Goal: Information Seeking & Learning: Check status

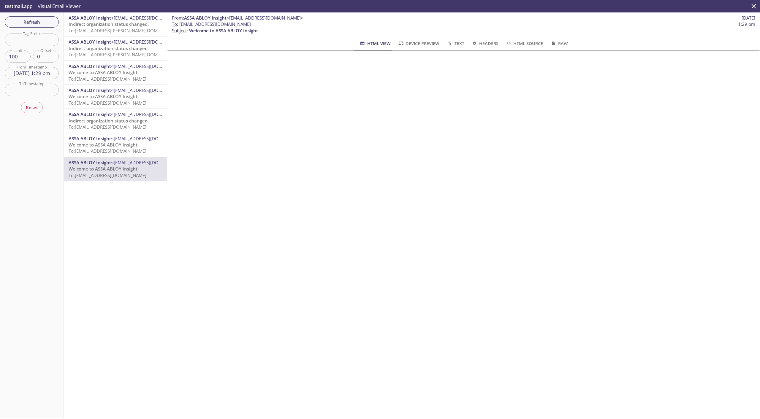
scroll to position [114, 0]
click at [36, 69] on input "[DATE] 1:29 pm" at bounding box center [32, 73] width 54 height 12
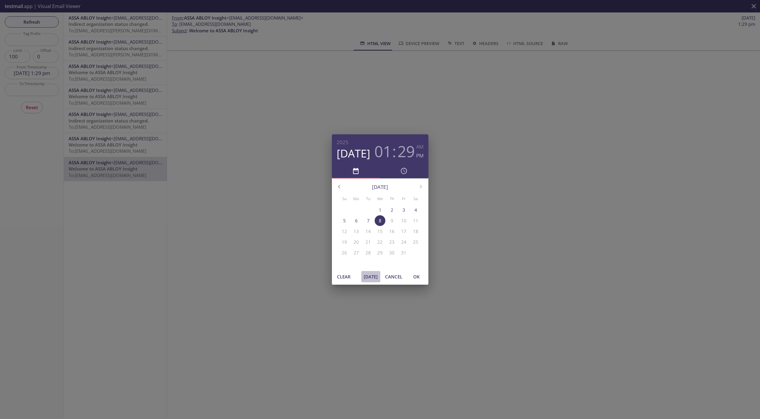
click at [369, 275] on span "[DATE]" at bounding box center [371, 277] width 14 height 8
click at [416, 277] on span "OK" at bounding box center [416, 277] width 14 height 8
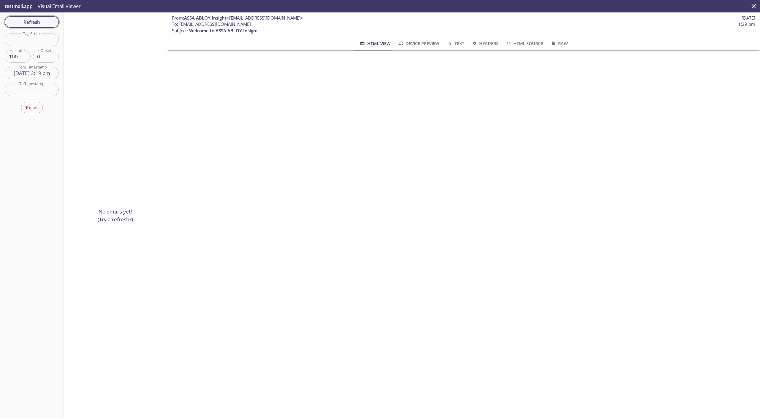
click at [31, 24] on span "Refresh" at bounding box center [31, 22] width 45 height 8
click at [42, 29] on div "Refresh Filters Tag Prefix Tag Prefix Limit 100 Limit Offset 0 Offset From Time…" at bounding box center [32, 215] width 64 height 406
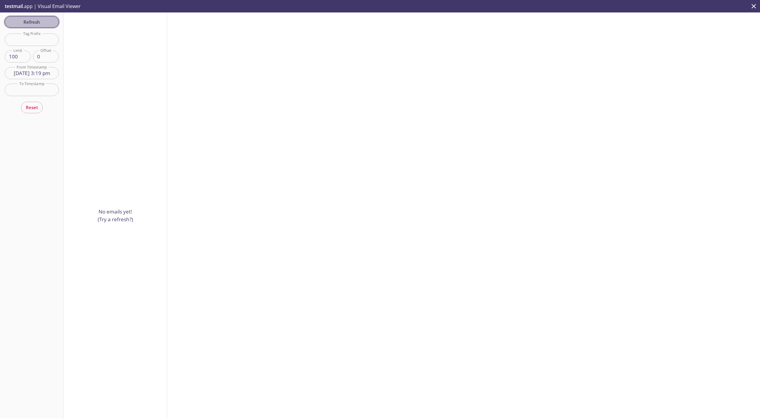
click at [43, 21] on span "Refresh" at bounding box center [31, 22] width 45 height 8
click at [91, 33] on span "To: [EMAIL_ADDRESS][DOMAIN_NAME]" at bounding box center [108, 31] width 78 height 6
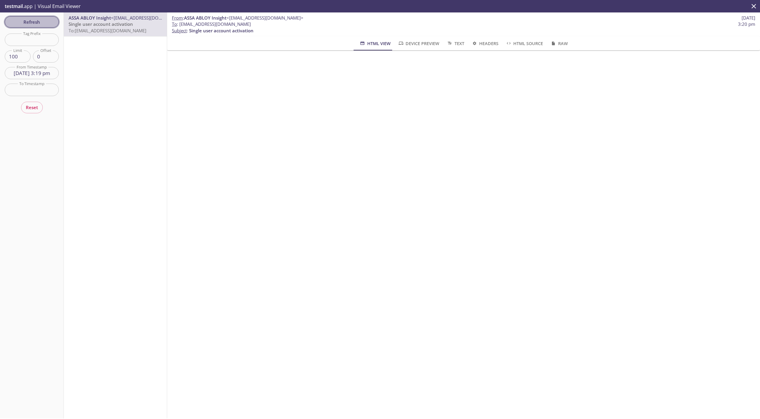
click at [50, 21] on span "Refresh" at bounding box center [31, 22] width 45 height 8
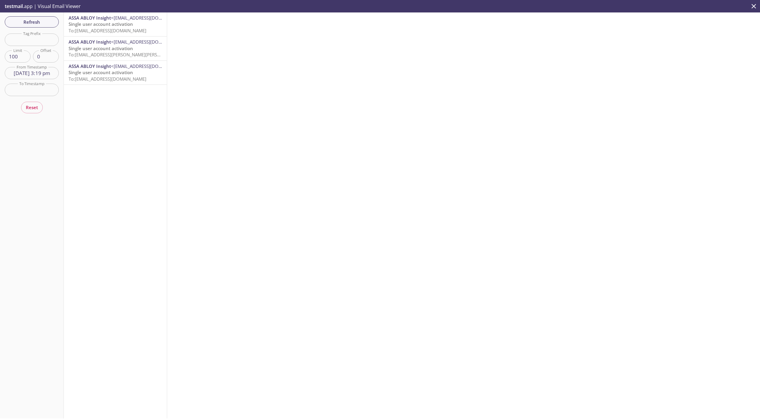
click at [99, 52] on span "To: [EMAIL_ADDRESS][PERSON_NAME][PERSON_NAME][DOMAIN_NAME]" at bounding box center [142, 55] width 146 height 6
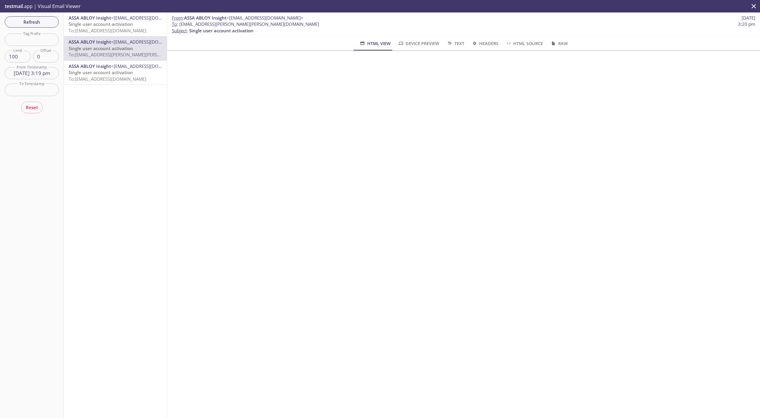
click at [115, 28] on span "To: [EMAIL_ADDRESS][DOMAIN_NAME]" at bounding box center [108, 31] width 78 height 6
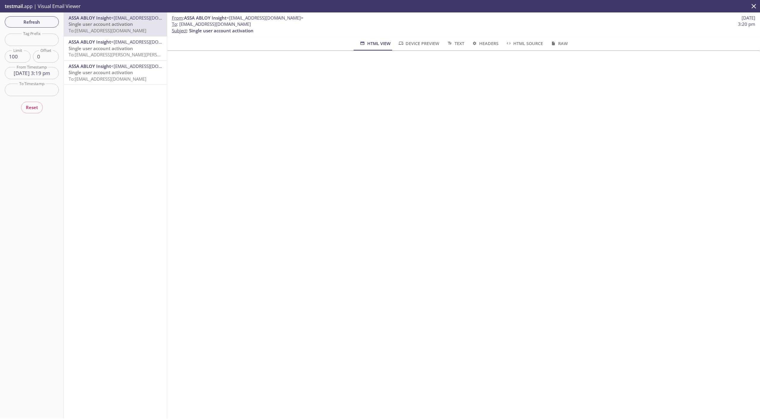
click at [115, 38] on div "ASSA ABLOY Insight <[EMAIL_ADDRESS][DOMAIN_NAME]> Single user account activatio…" at bounding box center [115, 49] width 103 height 24
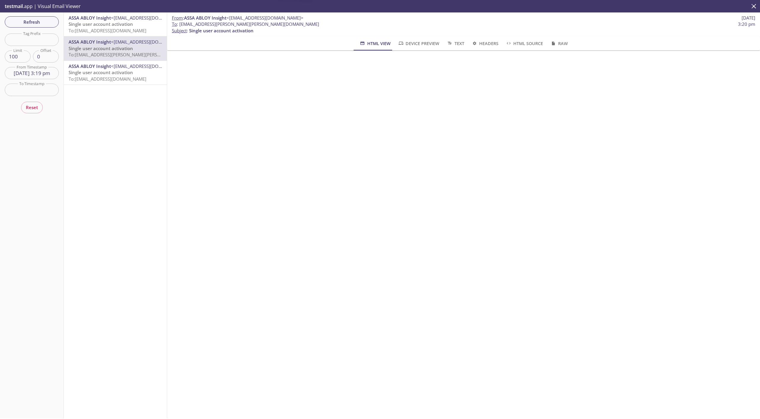
click at [115, 53] on span "To: [EMAIL_ADDRESS][PERSON_NAME][PERSON_NAME][DOMAIN_NAME]" at bounding box center [142, 55] width 146 height 6
click at [118, 28] on span "To: [EMAIL_ADDRESS][DOMAIN_NAME]" at bounding box center [108, 31] width 78 height 6
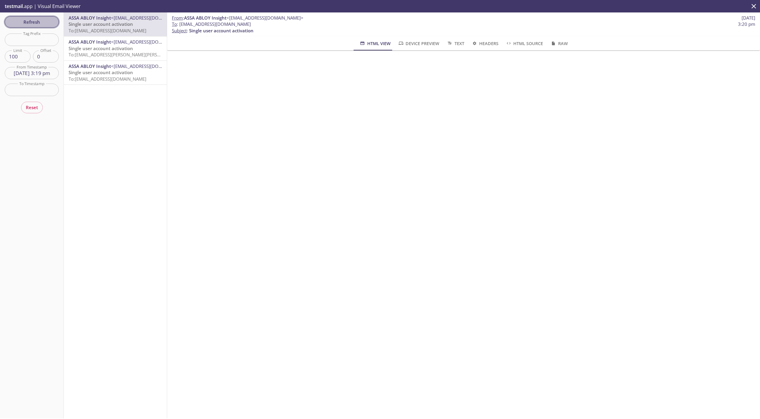
click at [40, 22] on span "Refresh" at bounding box center [31, 22] width 45 height 8
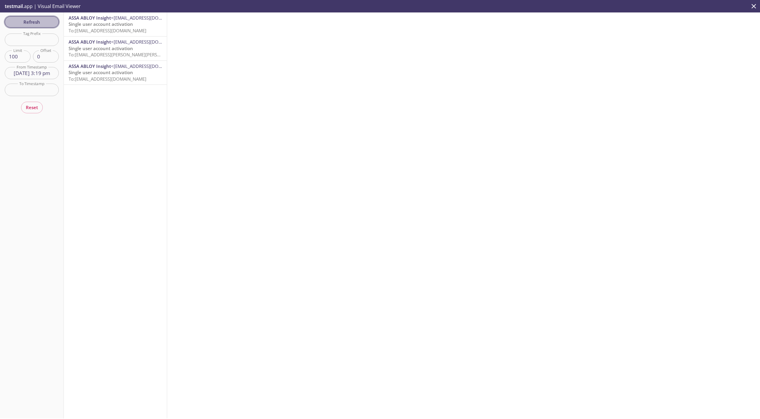
click at [39, 21] on span "Refresh" at bounding box center [31, 22] width 45 height 8
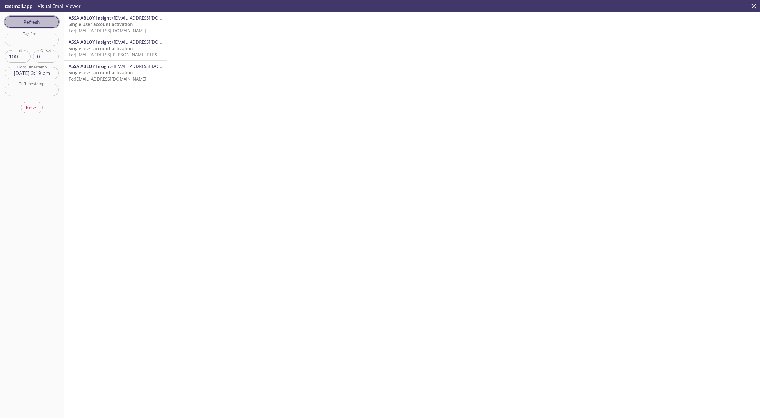
click at [39, 21] on span "Refresh" at bounding box center [31, 22] width 45 height 8
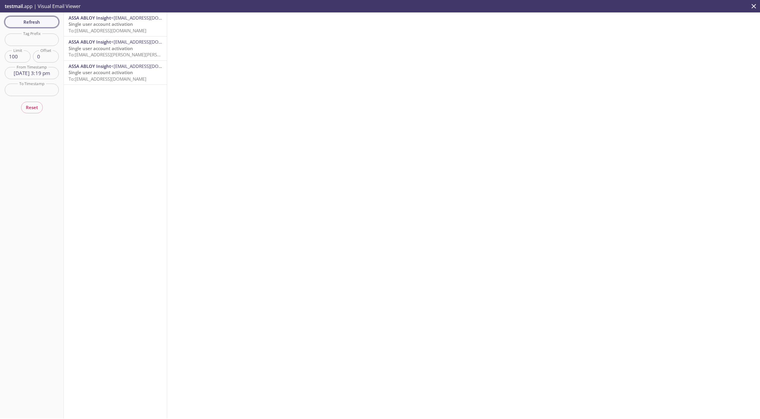
click at [33, 21] on span "Refresh" at bounding box center [31, 22] width 45 height 8
click at [45, 26] on button "Refresh" at bounding box center [32, 21] width 54 height 11
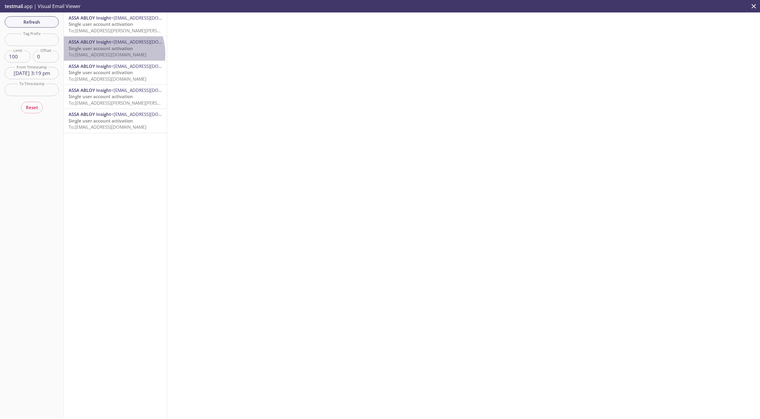
click at [105, 54] on span "To: [EMAIL_ADDRESS][DOMAIN_NAME]" at bounding box center [108, 55] width 78 height 6
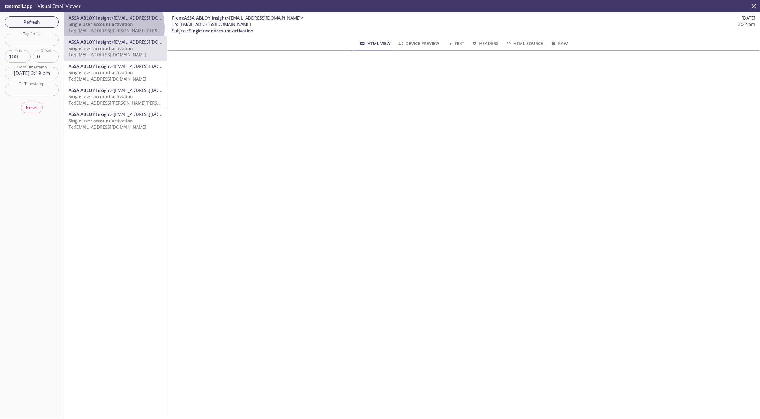
click at [108, 28] on span "To: [EMAIL_ADDRESS][PERSON_NAME][PERSON_NAME][DOMAIN_NAME]" at bounding box center [142, 31] width 146 height 6
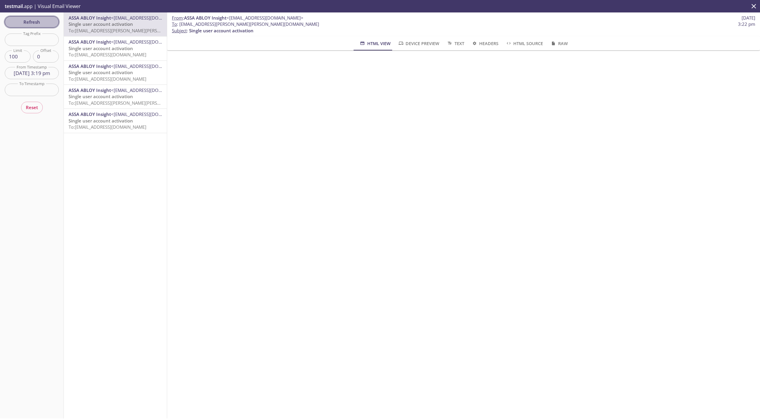
click at [23, 23] on span "Refresh" at bounding box center [31, 22] width 45 height 8
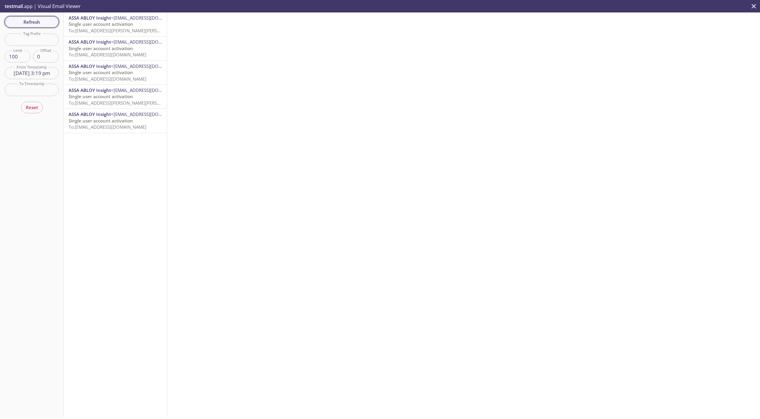
click at [45, 23] on span "Refresh" at bounding box center [31, 22] width 45 height 8
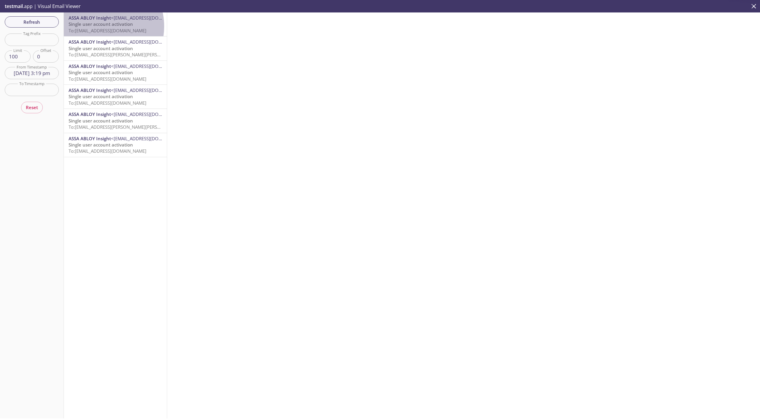
click at [98, 26] on span "Single user account activation" at bounding box center [101, 24] width 64 height 6
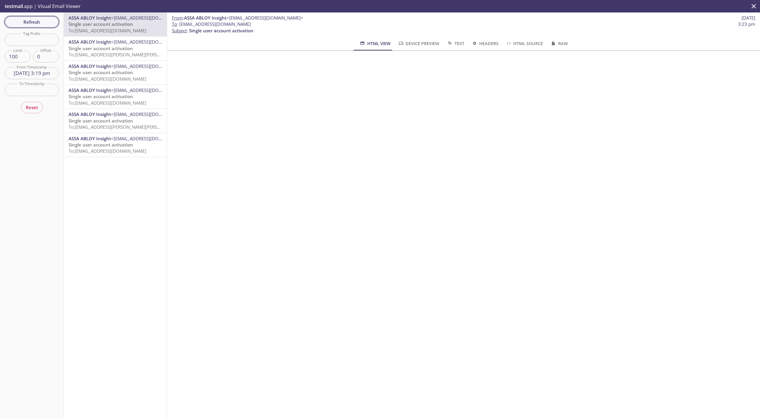
click at [32, 20] on span "Refresh" at bounding box center [31, 22] width 45 height 8
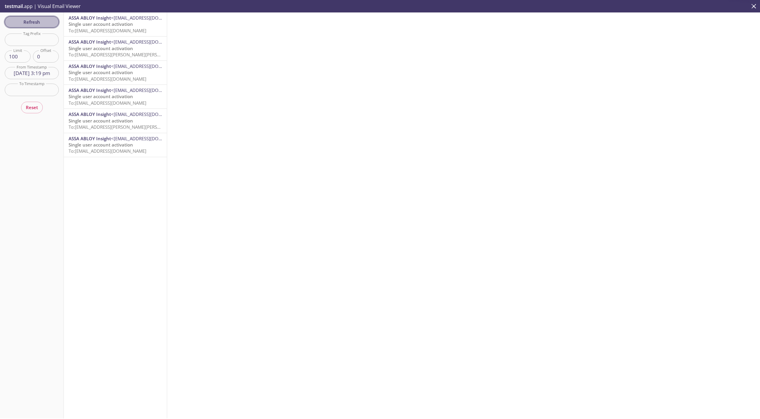
click at [21, 23] on span "Refresh" at bounding box center [31, 22] width 45 height 8
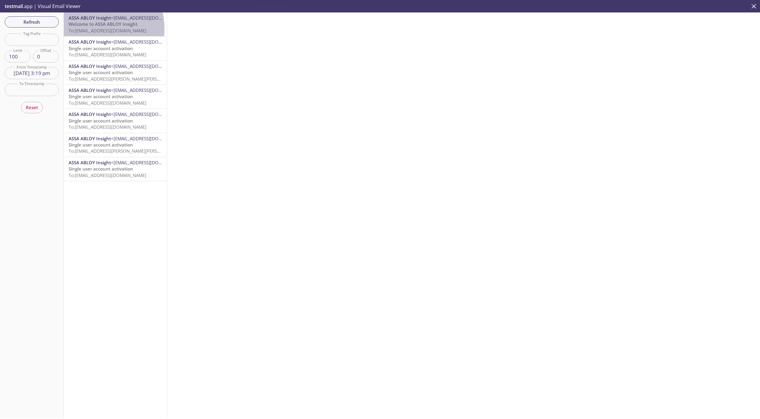
click at [90, 29] on span "To: [EMAIL_ADDRESS][DOMAIN_NAME]" at bounding box center [108, 31] width 78 height 6
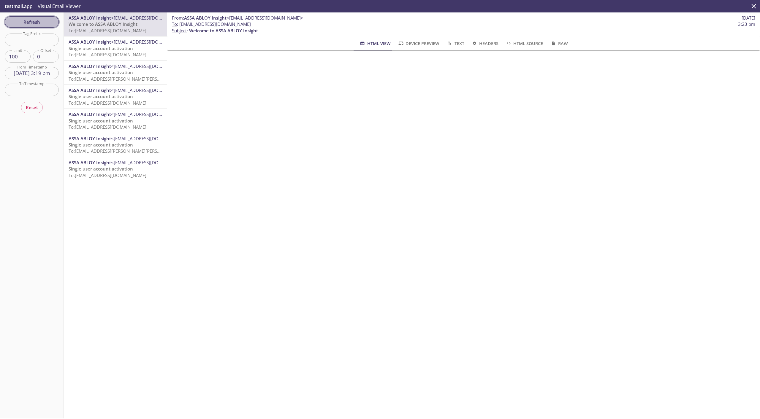
click at [33, 22] on span "Refresh" at bounding box center [31, 22] width 45 height 8
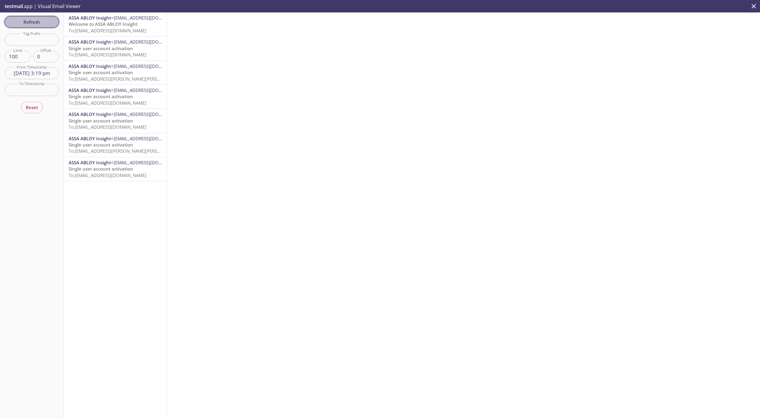
click at [37, 23] on span "Refresh" at bounding box center [31, 22] width 45 height 8
click at [77, 26] on span "Welcome to ASSA ABLOY Insight" at bounding box center [103, 24] width 69 height 6
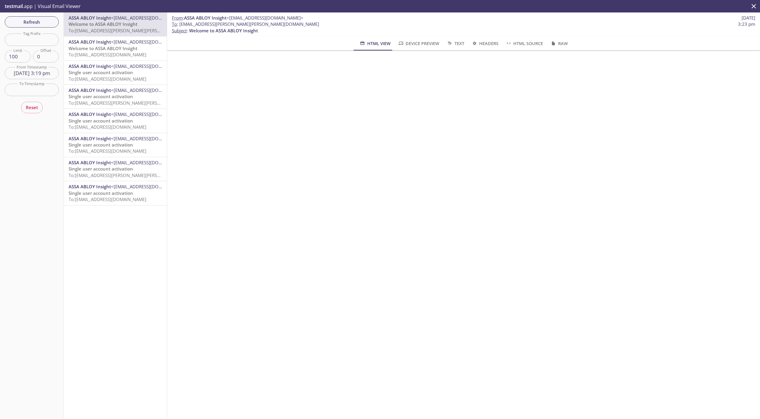
click at [47, 72] on input "[DATE] 3:19 pm" at bounding box center [32, 73] width 54 height 12
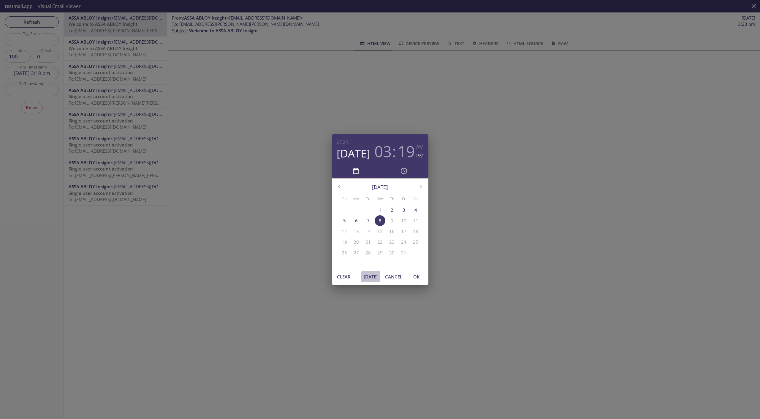
click at [368, 277] on span "[DATE]" at bounding box center [371, 277] width 14 height 8
click at [414, 278] on span "OK" at bounding box center [416, 277] width 14 height 8
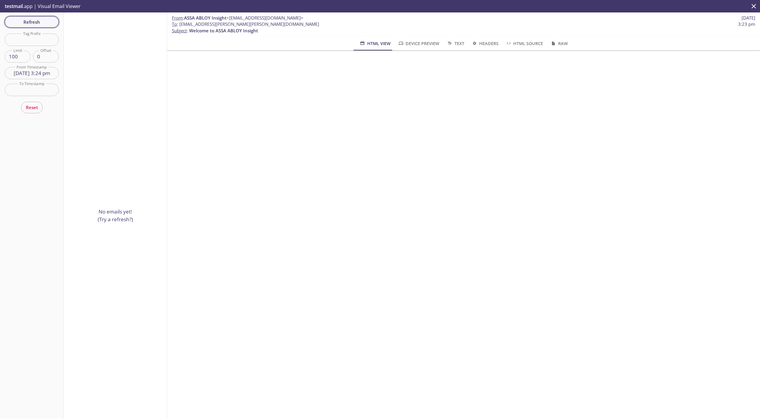
click at [35, 21] on span "Refresh" at bounding box center [31, 22] width 45 height 8
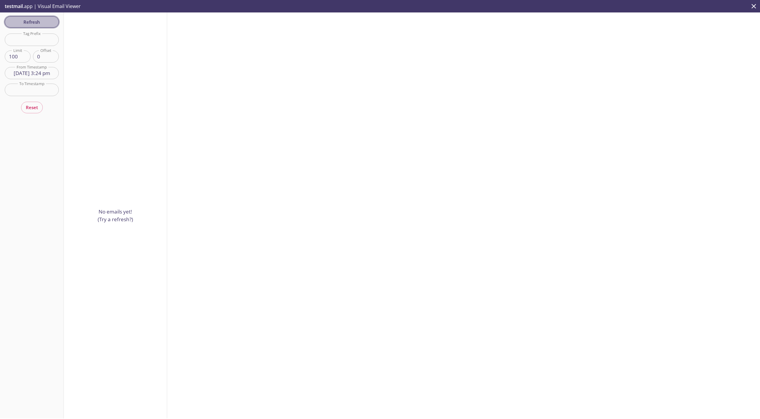
click at [35, 21] on span "Refresh" at bounding box center [31, 22] width 45 height 8
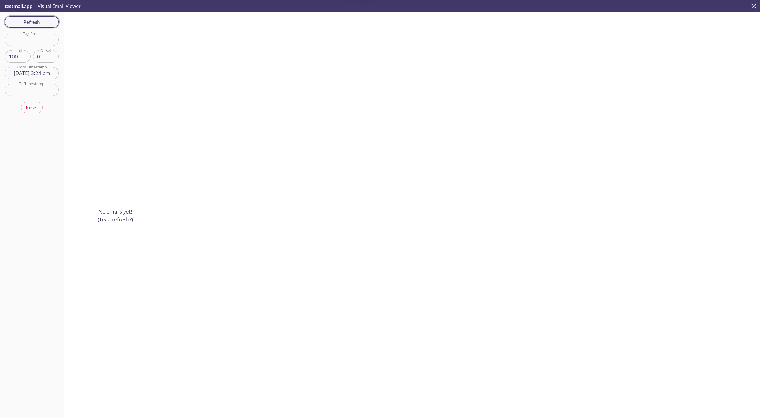
click at [35, 21] on span "Refresh" at bounding box center [31, 22] width 45 height 8
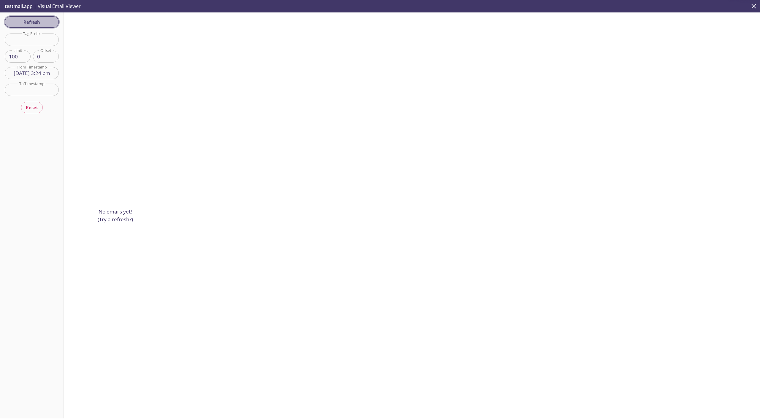
click at [35, 21] on span "Refresh" at bounding box center [31, 22] width 45 height 8
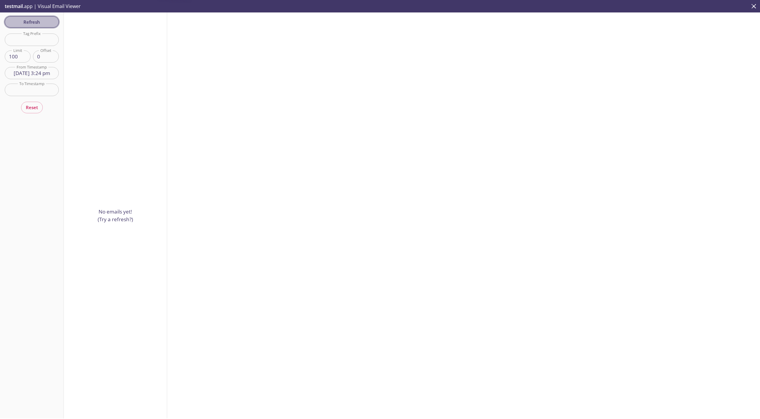
click at [35, 21] on span "Refresh" at bounding box center [31, 22] width 45 height 8
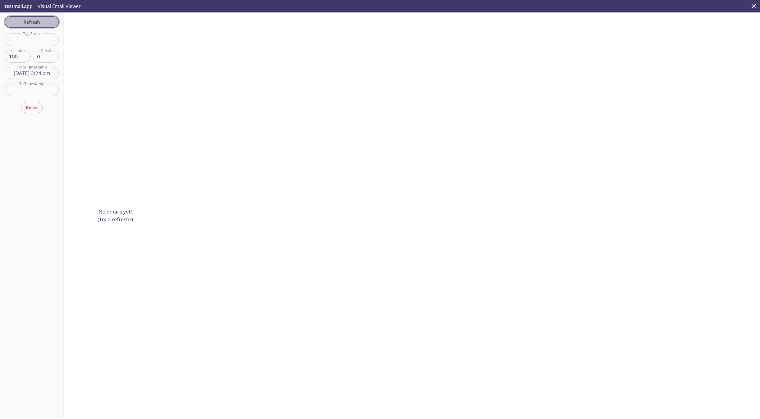
click at [35, 21] on span "Refresh" at bounding box center [31, 22] width 45 height 8
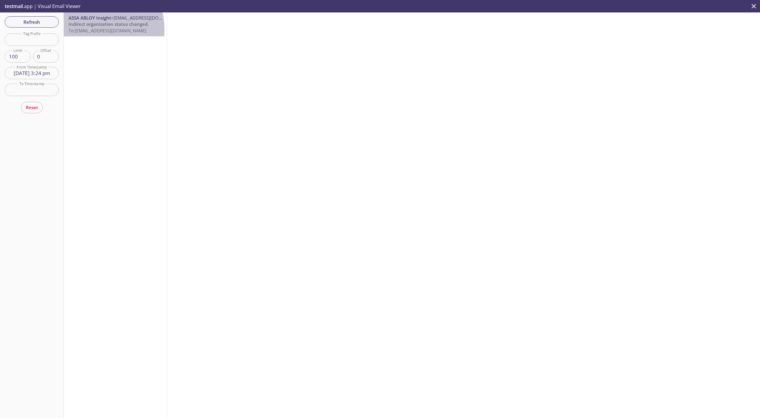
click at [77, 30] on span "To: [EMAIL_ADDRESS][DOMAIN_NAME]" at bounding box center [108, 31] width 78 height 6
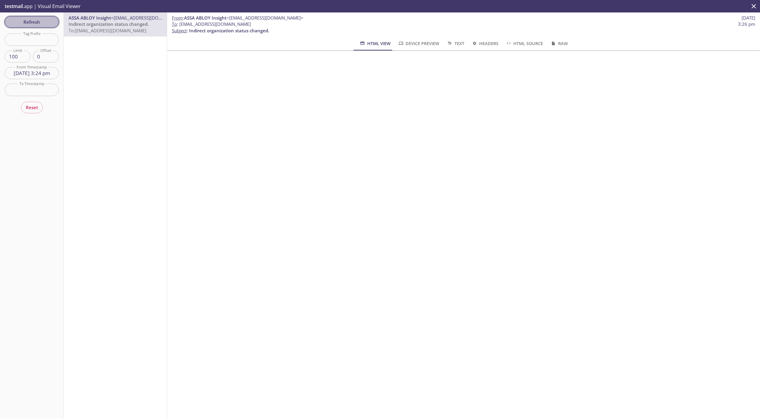
click at [33, 22] on span "Refresh" at bounding box center [31, 22] width 45 height 8
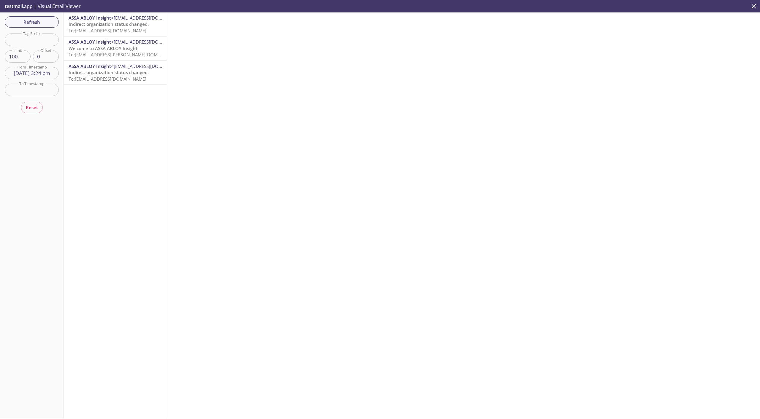
click at [89, 49] on span "Welcome to ASSA ABLOY Insight" at bounding box center [103, 48] width 69 height 6
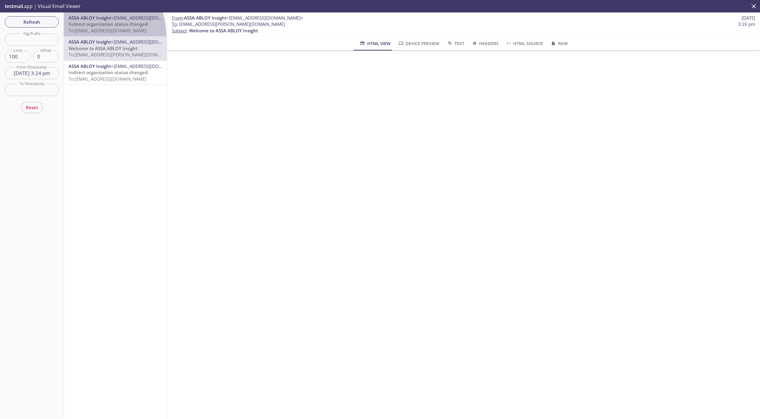
click at [98, 34] on span "To: [EMAIL_ADDRESS][DOMAIN_NAME]" at bounding box center [108, 31] width 78 height 6
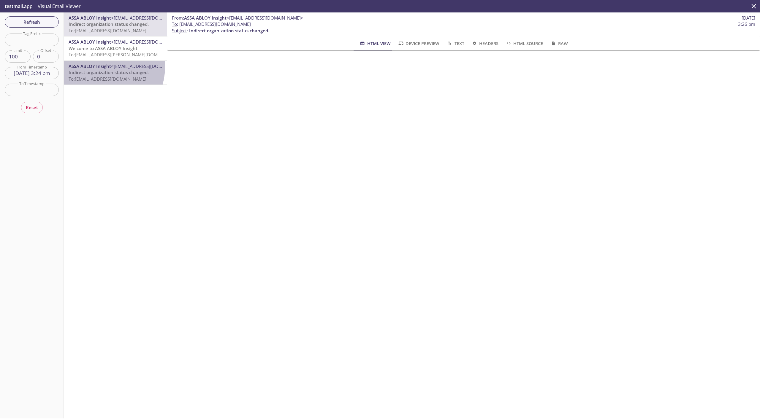
click at [96, 66] on span "ASSA ABLOY Insight" at bounding box center [90, 66] width 42 height 6
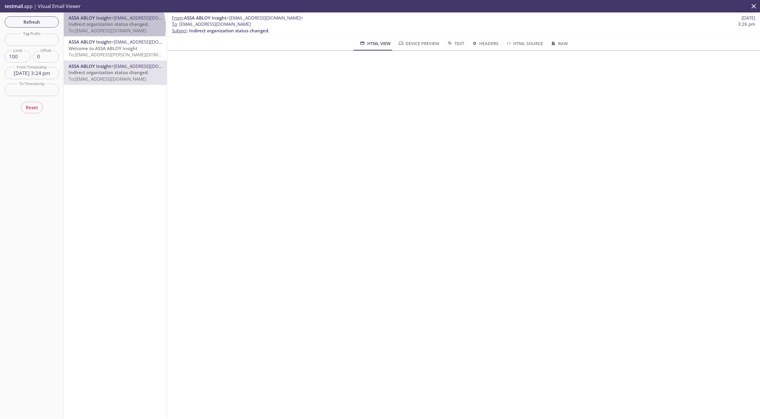
click at [114, 27] on span "Indirect organization status changed." at bounding box center [109, 24] width 80 height 6
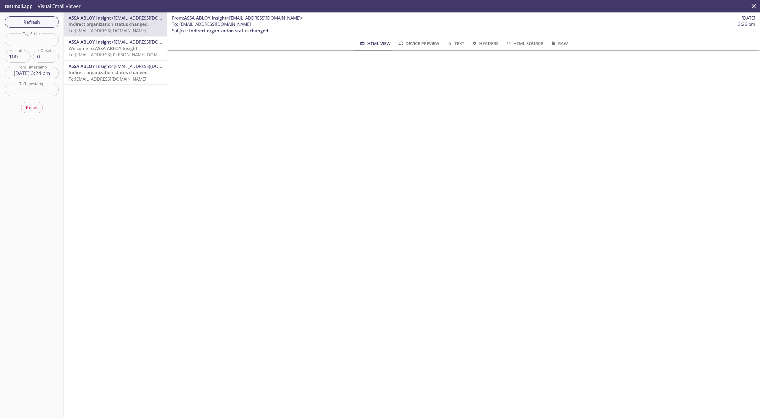
click at [41, 75] on input "[DATE] 3:24 pm" at bounding box center [32, 73] width 54 height 12
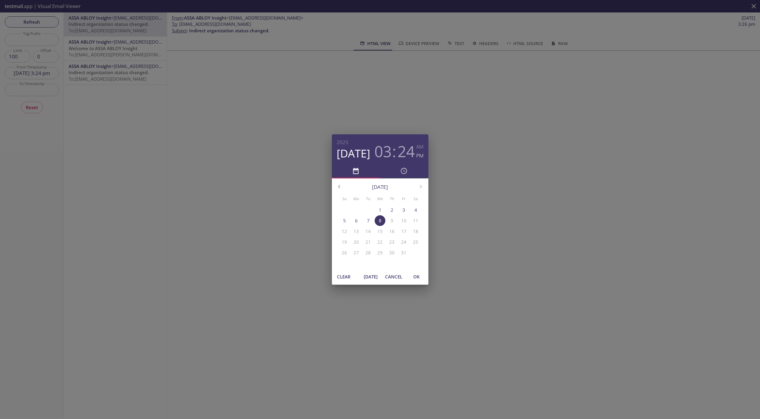
click at [374, 273] on button "[DATE]" at bounding box center [370, 276] width 19 height 11
click at [411, 278] on span "OK" at bounding box center [416, 277] width 14 height 8
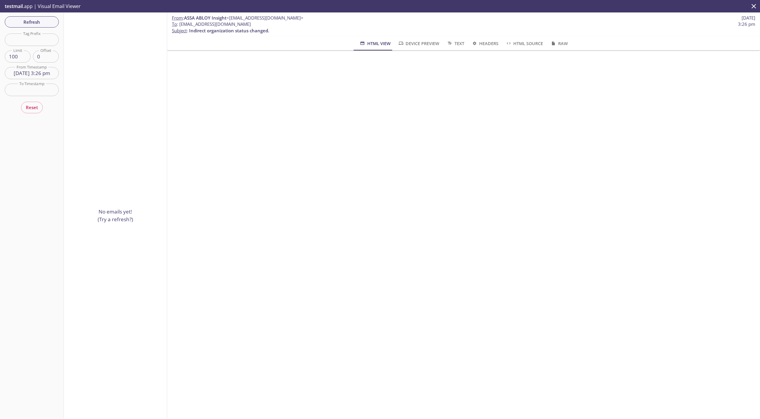
click at [40, 19] on span "Refresh" at bounding box center [31, 22] width 45 height 8
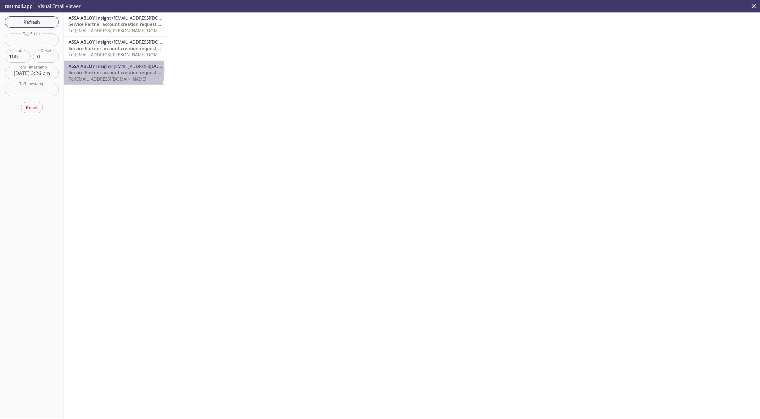
click at [102, 70] on span "Service Partner account creation request submitted" at bounding box center [124, 72] width 111 height 6
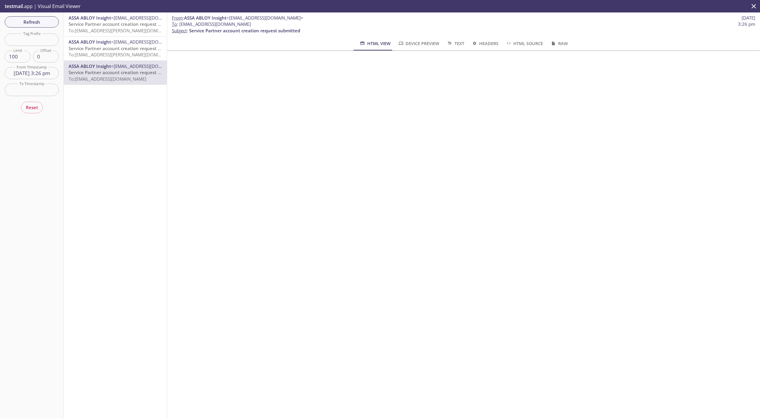
click at [107, 52] on span "To: [EMAIL_ADDRESS][PERSON_NAME][DOMAIN_NAME]" at bounding box center [125, 55] width 112 height 6
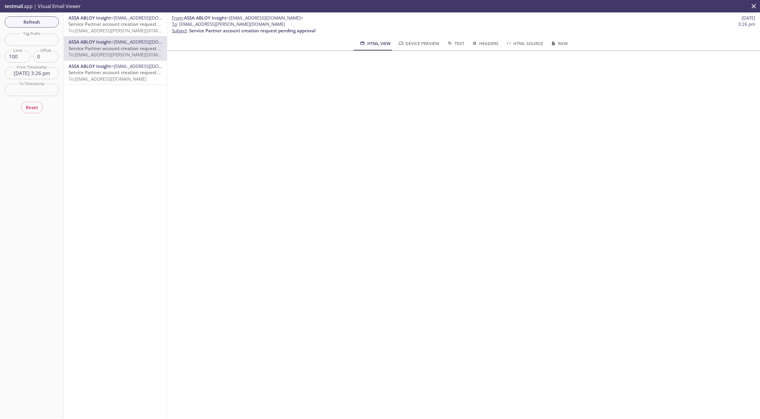
click at [84, 29] on span "To: [EMAIL_ADDRESS][PERSON_NAME][DOMAIN_NAME]" at bounding box center [125, 31] width 112 height 6
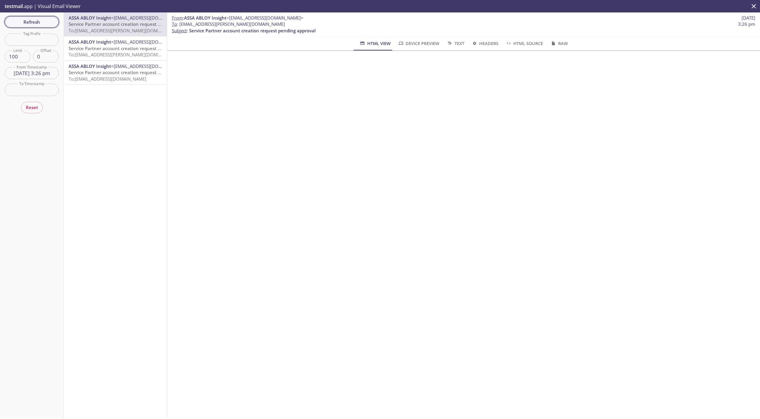
click at [28, 24] on span "Refresh" at bounding box center [31, 22] width 45 height 8
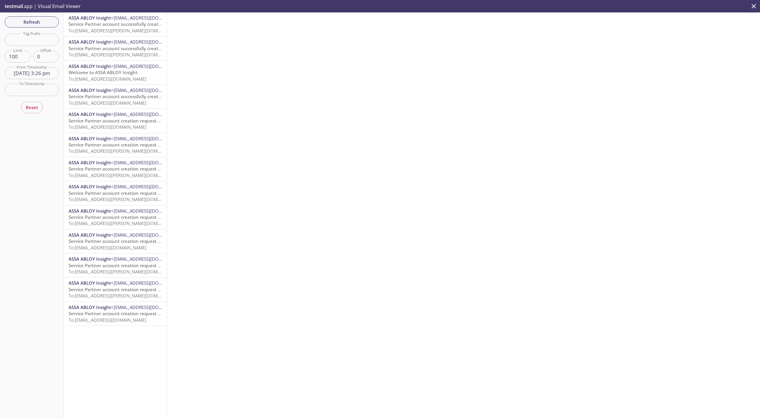
click at [81, 24] on span "Service Partner account successfully created!" at bounding box center [117, 24] width 96 height 6
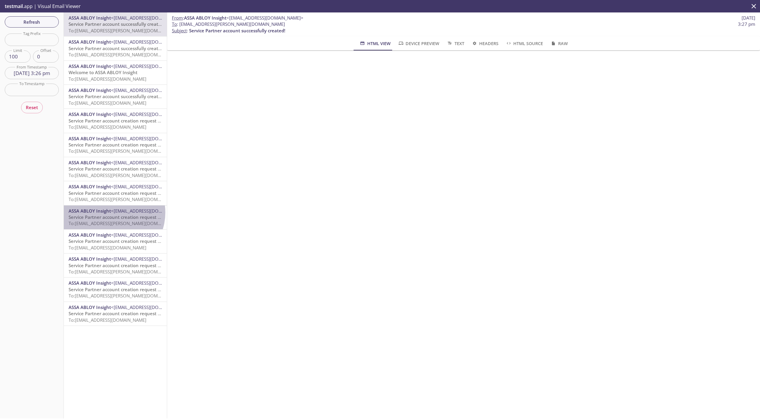
click at [111, 213] on span "ASSA ABLOY Insight" at bounding box center [90, 211] width 42 height 6
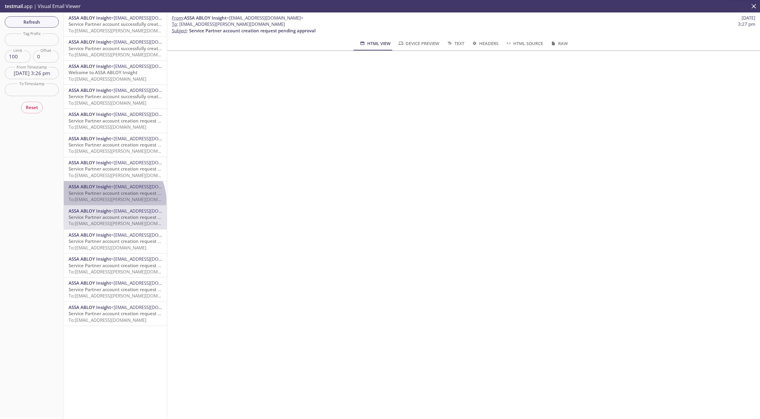
click at [112, 201] on span "To: [EMAIL_ADDRESS][PERSON_NAME][DOMAIN_NAME]" at bounding box center [125, 200] width 112 height 6
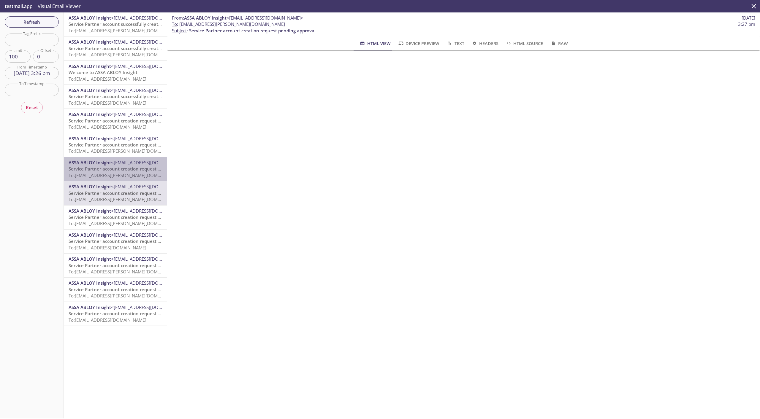
click at [117, 172] on span "Service Partner account creation request pending approval" at bounding box center [132, 169] width 126 height 6
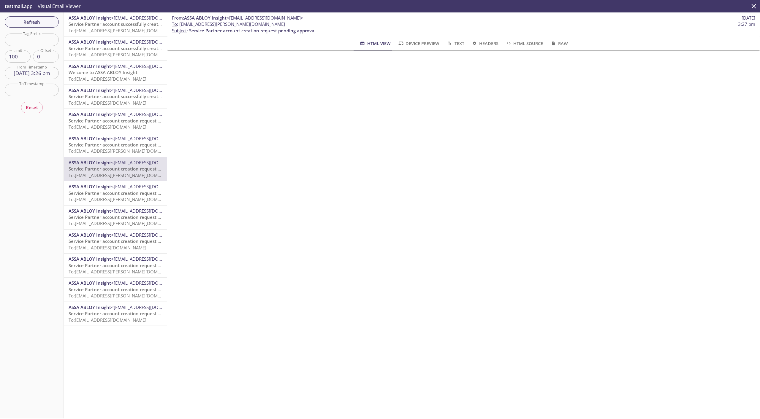
click at [118, 154] on span "To: [EMAIL_ADDRESS][PERSON_NAME][DOMAIN_NAME]" at bounding box center [125, 151] width 112 height 6
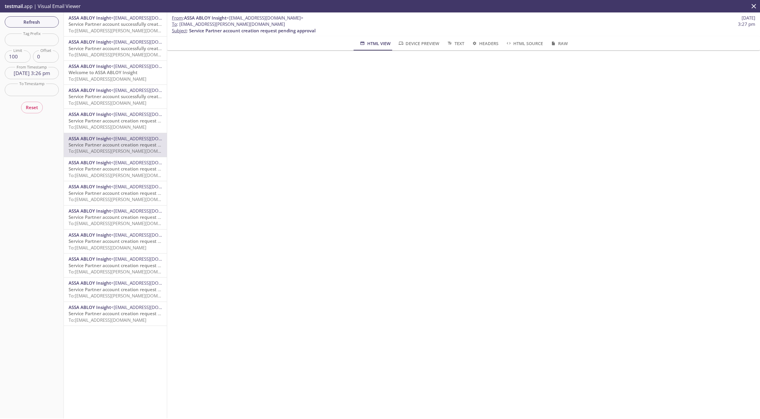
click at [123, 128] on span "To: [EMAIL_ADDRESS][DOMAIN_NAME]" at bounding box center [108, 127] width 78 height 6
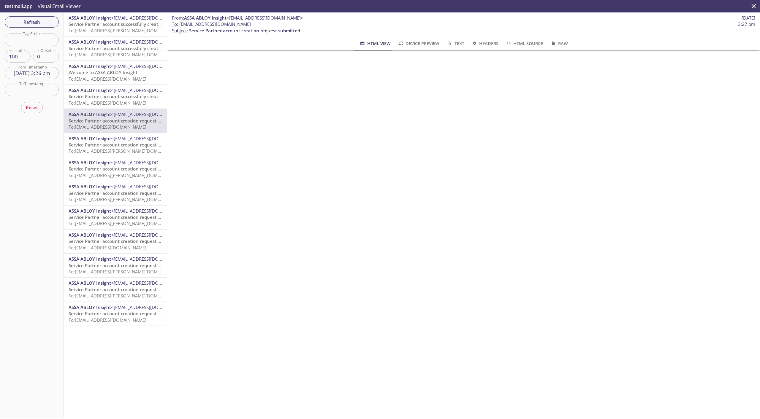
click at [106, 101] on span "To: [EMAIL_ADDRESS][DOMAIN_NAME]" at bounding box center [108, 103] width 78 height 6
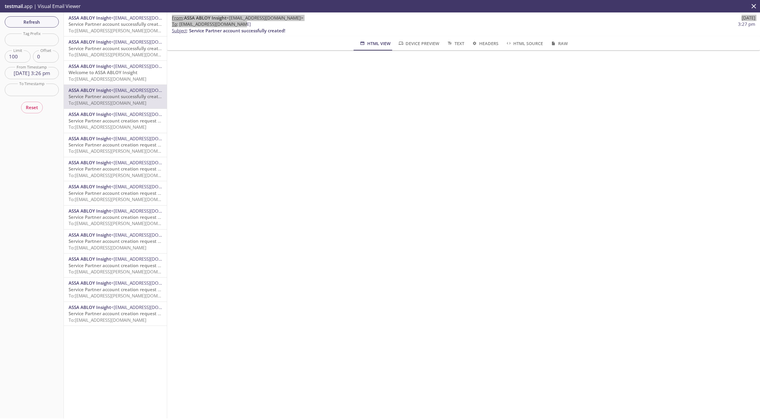
drag, startPoint x: 206, startPoint y: 23, endPoint x: 242, endPoint y: 24, distance: 35.3
click at [242, 24] on span "To : [EMAIL_ADDRESS][DOMAIN_NAME]" at bounding box center [211, 24] width 79 height 6
click at [232, 24] on span "To : [EMAIL_ADDRESS][DOMAIN_NAME]" at bounding box center [211, 24] width 79 height 6
drag, startPoint x: 231, startPoint y: 24, endPoint x: 240, endPoint y: 23, distance: 9.5
click at [240, 23] on span "To : [EMAIL_ADDRESS][DOMAIN_NAME]" at bounding box center [211, 24] width 79 height 6
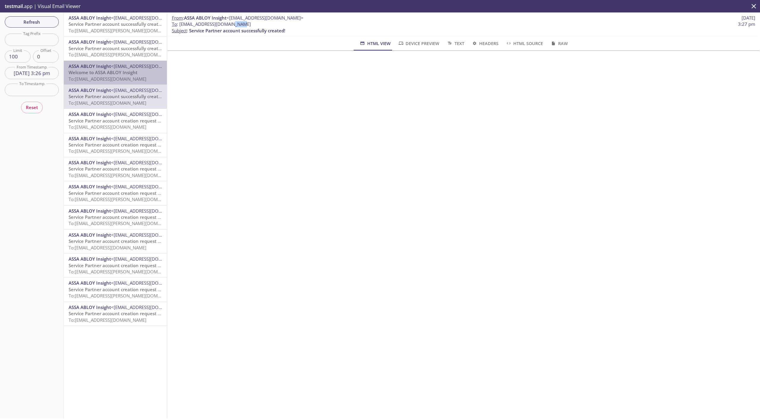
click at [115, 75] on span "Welcome to ASSA ABLOY Insight" at bounding box center [103, 72] width 69 height 6
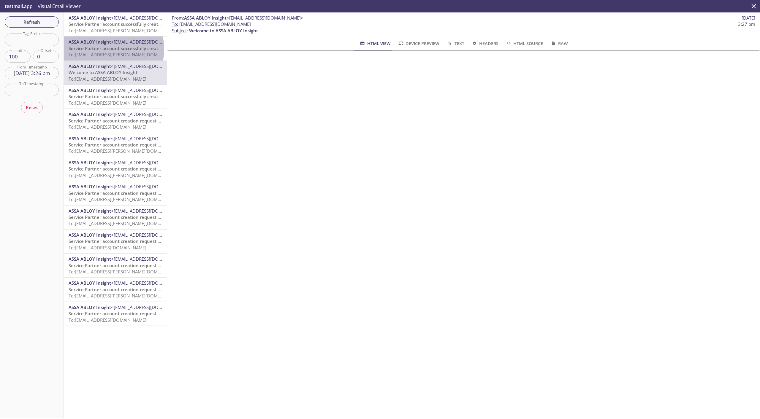
click at [105, 49] on span "Service Partner account successfully created!" at bounding box center [117, 48] width 96 height 6
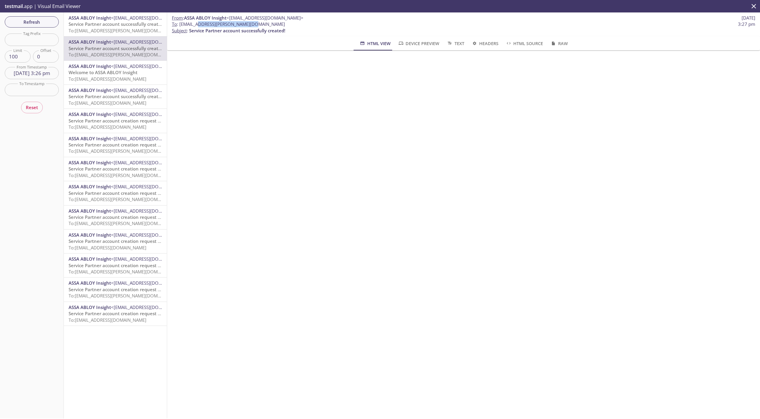
drag, startPoint x: 197, startPoint y: 24, endPoint x: 246, endPoint y: 23, distance: 49.0
click at [246, 23] on span "To : [EMAIL_ADDRESS][PERSON_NAME][DOMAIN_NAME]" at bounding box center [228, 24] width 113 height 6
click at [122, 51] on span "Service Partner account successfully created!" at bounding box center [117, 48] width 96 height 6
click at [117, 24] on span "Service Partner account successfully created!" at bounding box center [117, 24] width 96 height 6
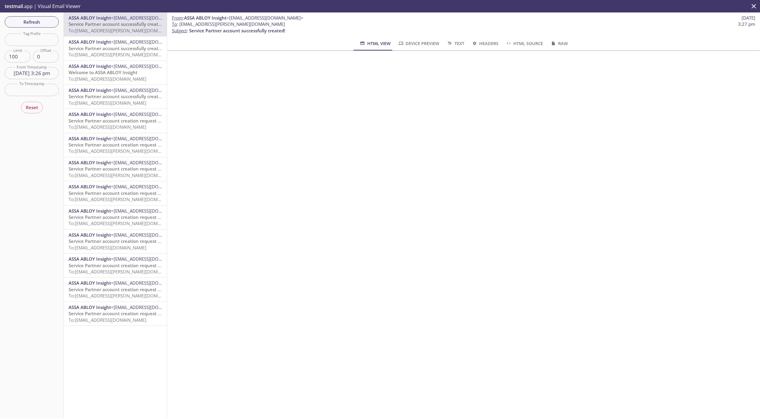
click at [31, 72] on input "[DATE] 3:26 pm" at bounding box center [32, 73] width 54 height 12
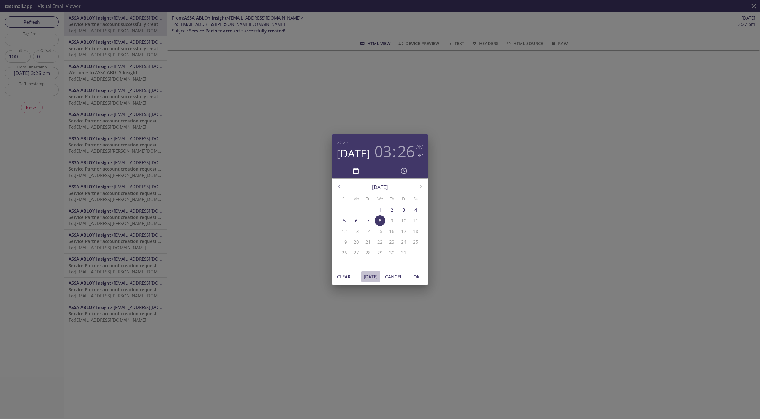
click at [373, 275] on span "[DATE]" at bounding box center [371, 277] width 14 height 8
click at [418, 278] on span "OK" at bounding box center [416, 277] width 14 height 8
type input "[DATE] 3:29 pm"
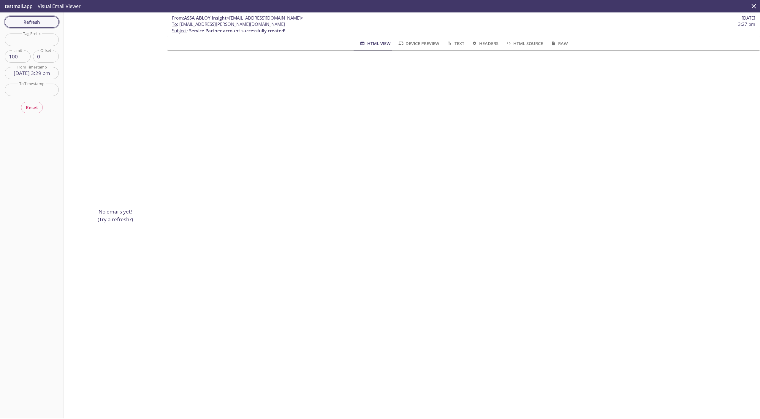
click at [33, 23] on span "Refresh" at bounding box center [31, 22] width 45 height 8
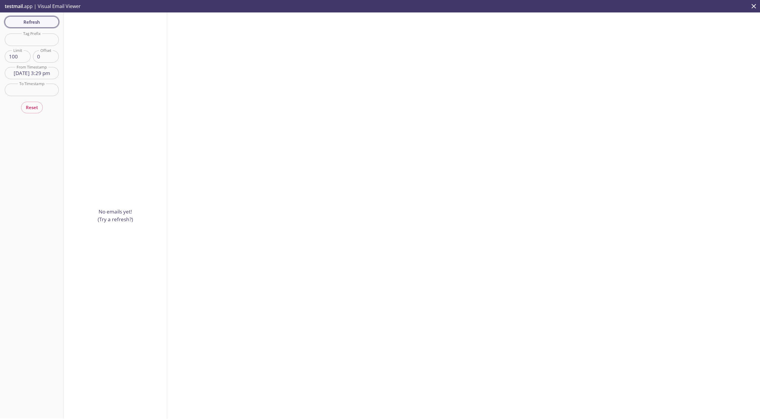
click at [23, 24] on span "Refresh" at bounding box center [31, 22] width 45 height 8
click at [39, 22] on span "Refresh" at bounding box center [31, 22] width 45 height 8
click at [77, 26] on span "Service Partner account not activated!" at bounding box center [110, 24] width 82 height 6
